Goal: Task Accomplishment & Management: Use online tool/utility

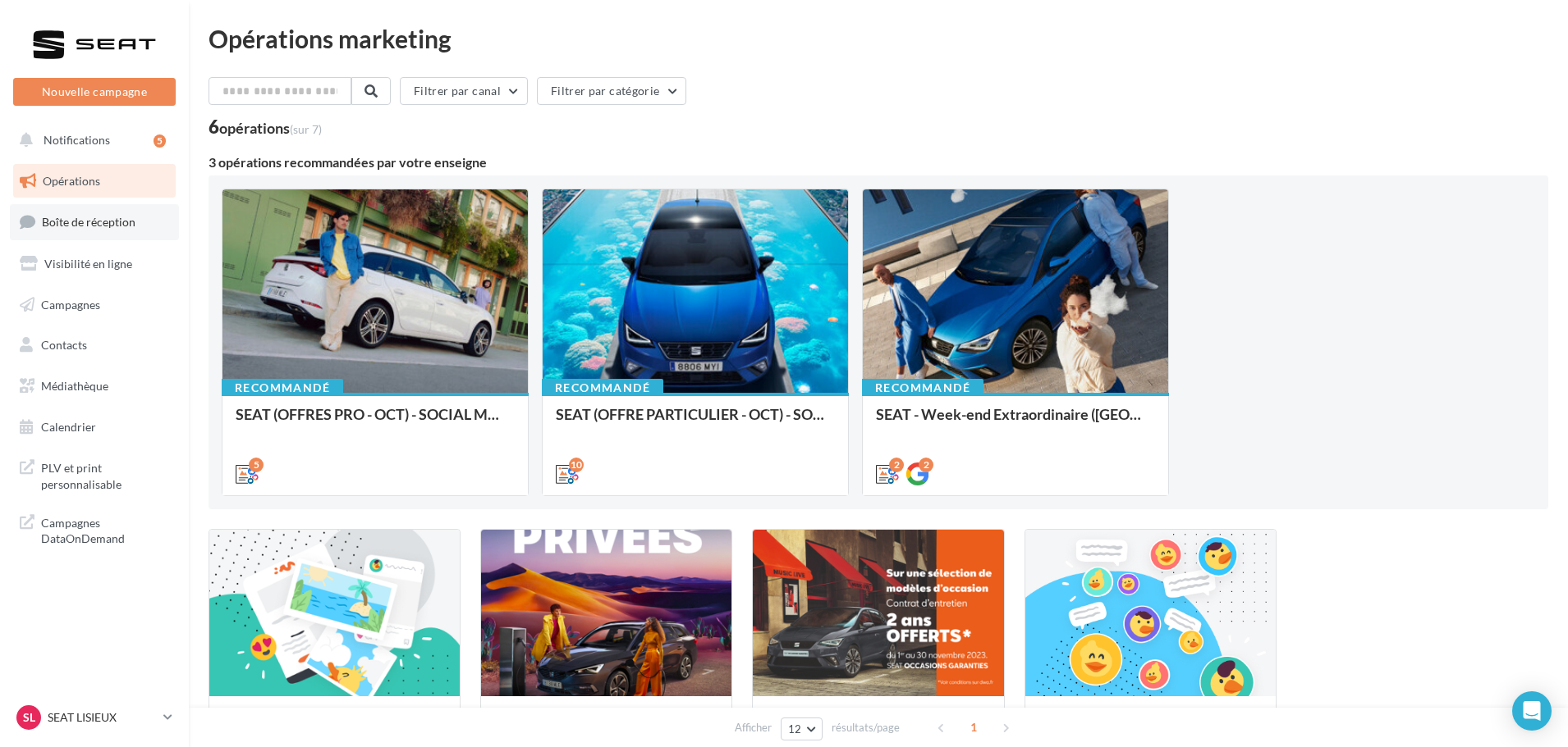
click at [96, 213] on link "Boîte de réception" at bounding box center [94, 222] width 169 height 35
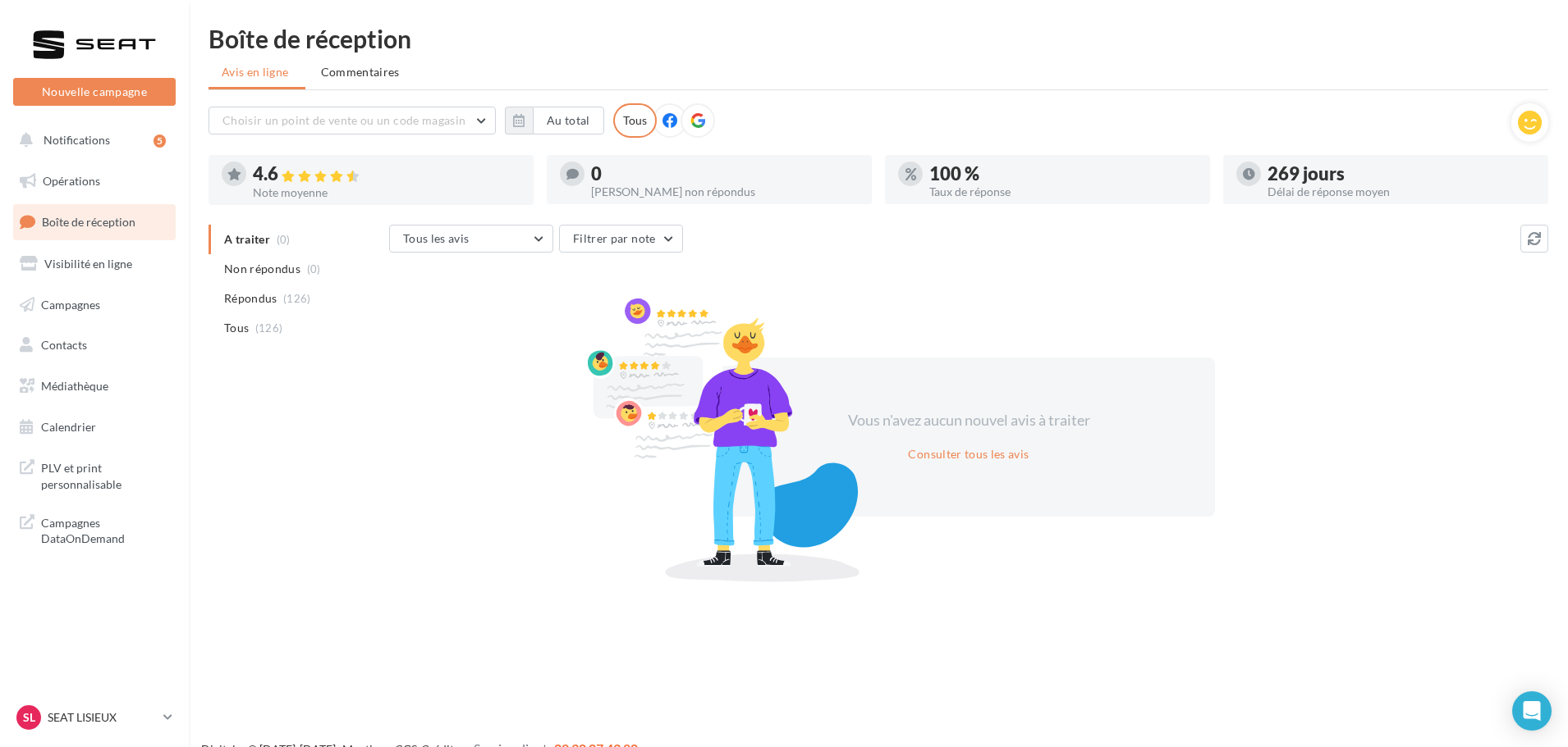
click at [81, 691] on nav "Nouvelle campagne Nouvelle campagne Notifications 5 Opérations Boîte de récepti…" at bounding box center [94, 373] width 189 height 747
click at [105, 718] on p "SEAT LISIEUX" at bounding box center [103, 718] width 109 height 17
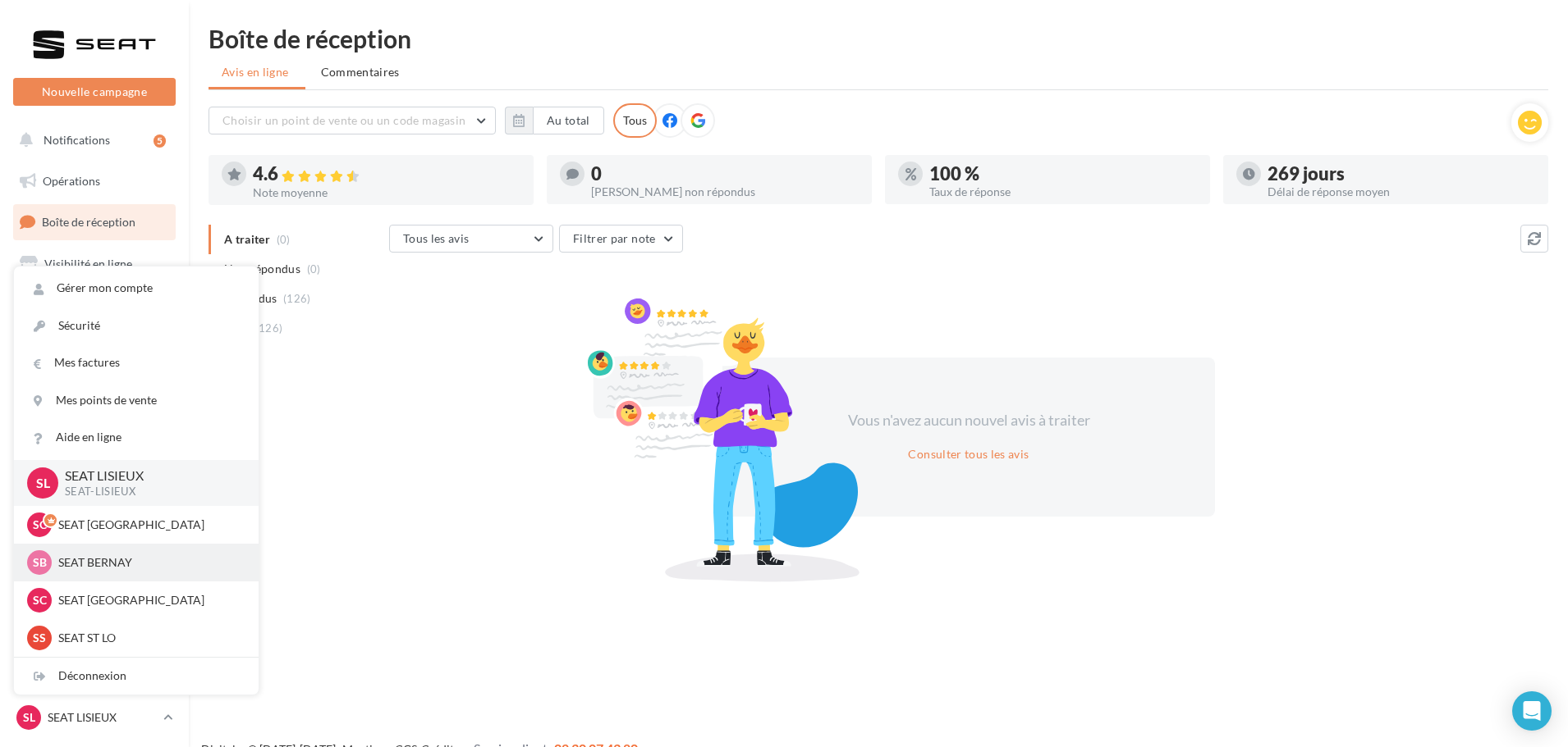
click at [106, 562] on p "SEAT BERNAY" at bounding box center [148, 562] width 181 height 17
